Goal: Transaction & Acquisition: Purchase product/service

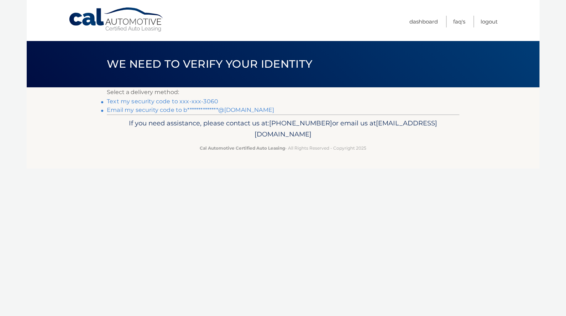
click at [202, 101] on link "Text my security code to xxx-xxx-3060" at bounding box center [162, 101] width 111 height 7
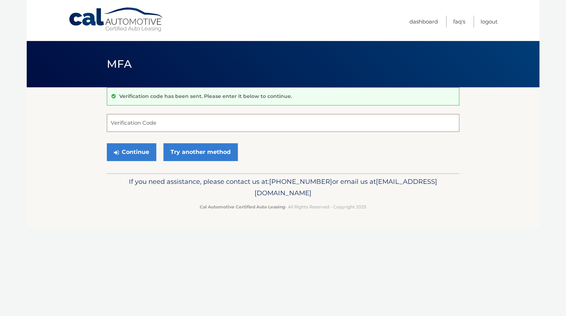
click at [172, 120] on input "Verification Code" at bounding box center [283, 123] width 353 height 18
click at [158, 119] on input "Verification Code" at bounding box center [283, 123] width 353 height 18
type input "660645"
click at [134, 151] on button "Continue" at bounding box center [132, 152] width 50 height 18
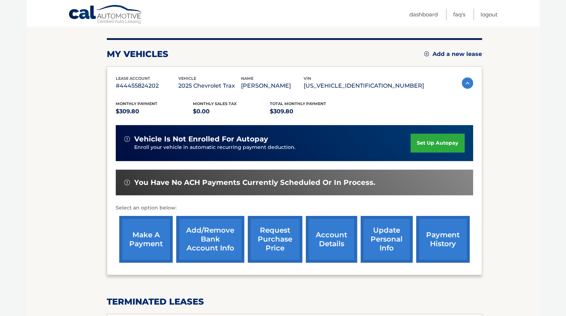
scroll to position [83, 0]
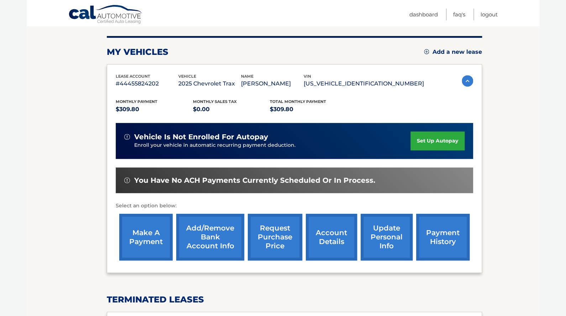
click at [143, 250] on link "make a payment" at bounding box center [145, 237] width 53 height 47
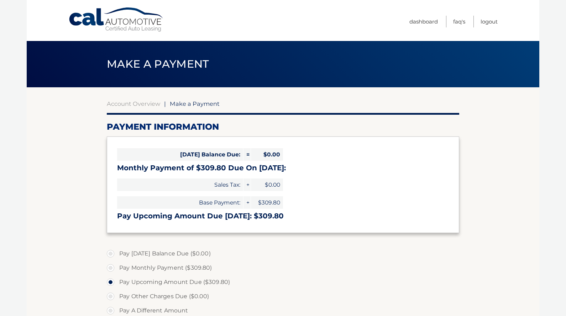
select select "NjEyMDJkODAtNWVkNC00MDk5LTg3MTctMDMwZDBmZTM0ODZj"
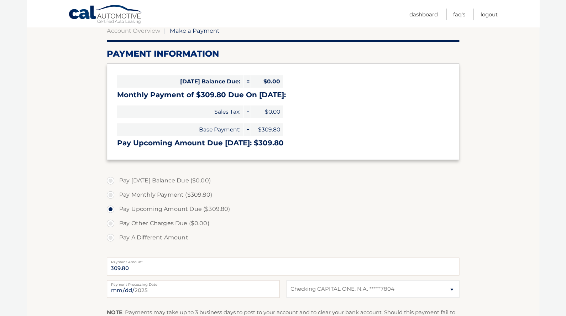
scroll to position [79, 0]
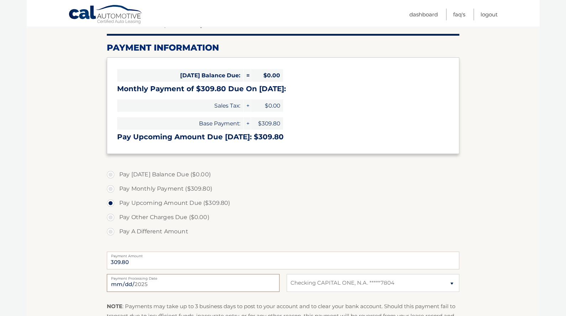
click at [272, 285] on input "[DATE]" at bounding box center [193, 283] width 173 height 18
type input "[DATE]"
click option "Checking CAPITAL ONE, N.A. *****7804" at bounding box center [0, 0] width 0 height 0
click at [410, 209] on label "Pay Upcoming Amount Due ($309.80)" at bounding box center [283, 203] width 353 height 14
click at [117, 207] on input "Pay Upcoming Amount Due ($309.80)" at bounding box center [113, 201] width 7 height 11
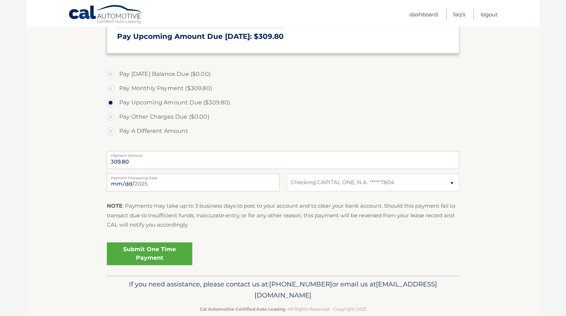
scroll to position [182, 0]
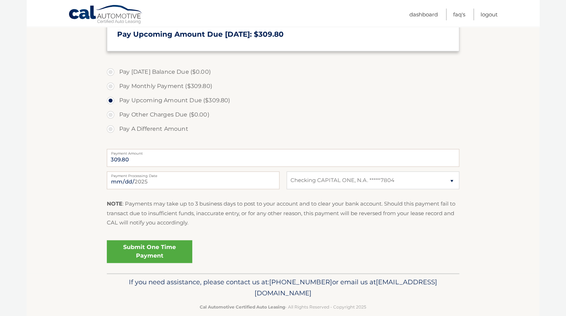
click at [153, 251] on link "Submit One Time Payment" at bounding box center [149, 251] width 85 height 23
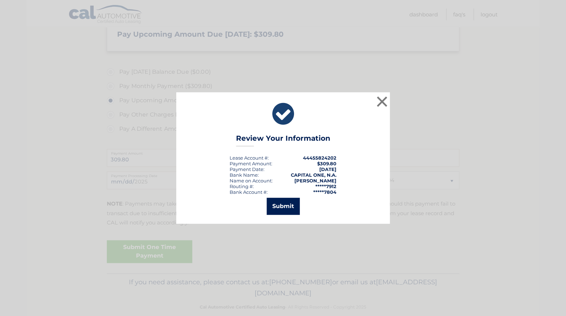
click at [277, 207] on button "Submit" at bounding box center [283, 206] width 33 height 17
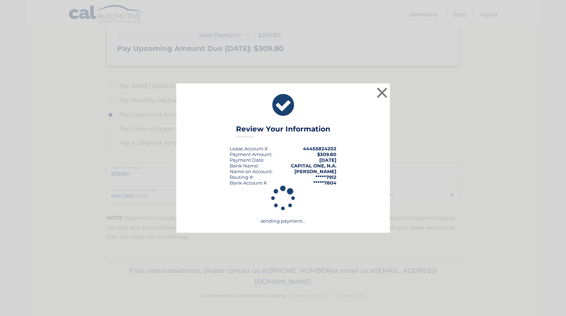
scroll to position [167, 0]
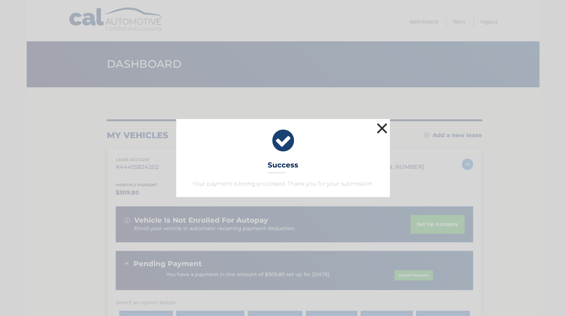
click at [382, 128] on button "×" at bounding box center [382, 128] width 14 height 14
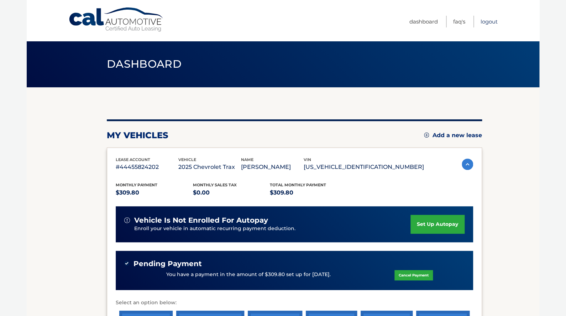
click at [486, 22] on link "Logout" at bounding box center [489, 22] width 17 height 12
